Goal: Task Accomplishment & Management: Complete application form

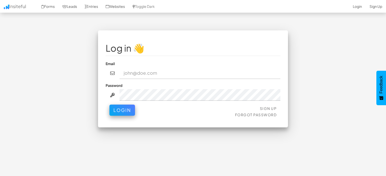
click at [151, 74] on input "email" at bounding box center [199, 73] width 161 height 12
click at [267, 107] on link "Sign Up" at bounding box center [268, 108] width 17 height 5
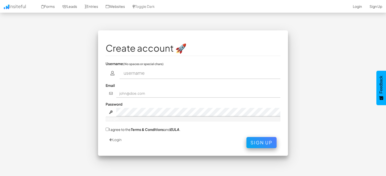
click at [159, 74] on input "text" at bounding box center [199, 73] width 161 height 12
